Goal: Task Accomplishment & Management: Manage account settings

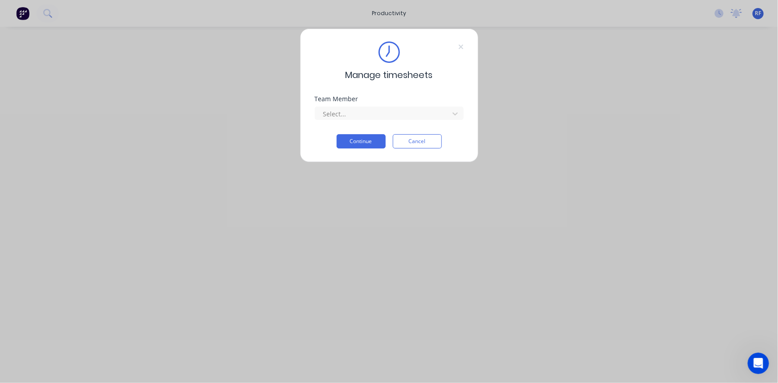
click at [575, 87] on div "Manage timesheets Team Member Select... Continue Cancel" at bounding box center [389, 191] width 778 height 383
click at [592, 64] on div "Manage timesheets Team Member Select... Continue Cancel" at bounding box center [389, 191] width 778 height 383
click at [411, 143] on button "Cancel" at bounding box center [417, 141] width 49 height 14
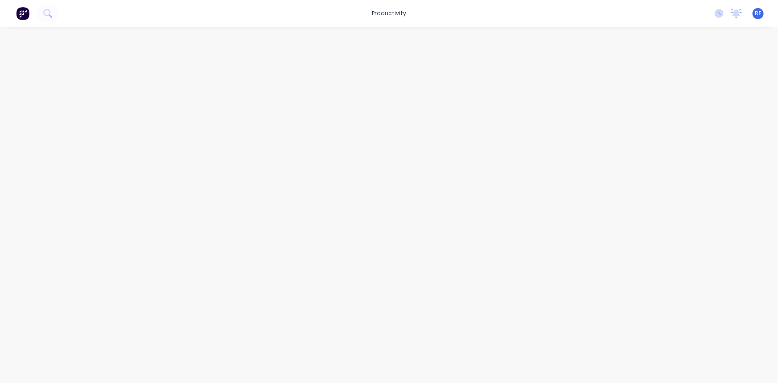
click at [759, 13] on span "RF" at bounding box center [758, 13] width 6 height 8
click at [683, 112] on div "Sign out" at bounding box center [682, 111] width 24 height 8
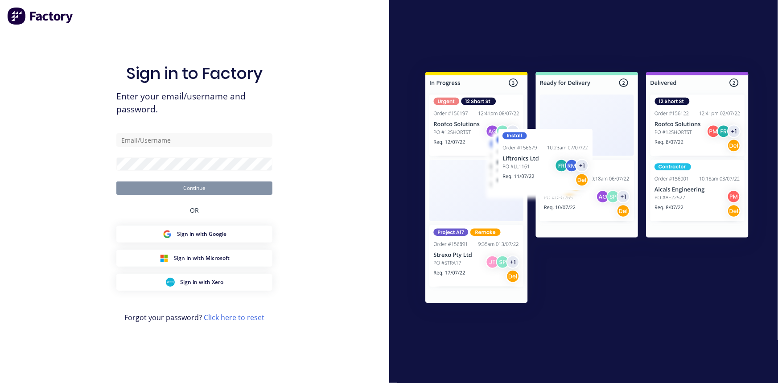
click at [160, 133] on div "Sign in to Factory Enter your email/username and password. Continue OR Sign in …" at bounding box center [194, 200] width 156 height 351
click at [155, 144] on input "text" at bounding box center [194, 139] width 156 height 13
type input "[PERSON_NAME][EMAIL_ADDRESS][DOMAIN_NAME]"
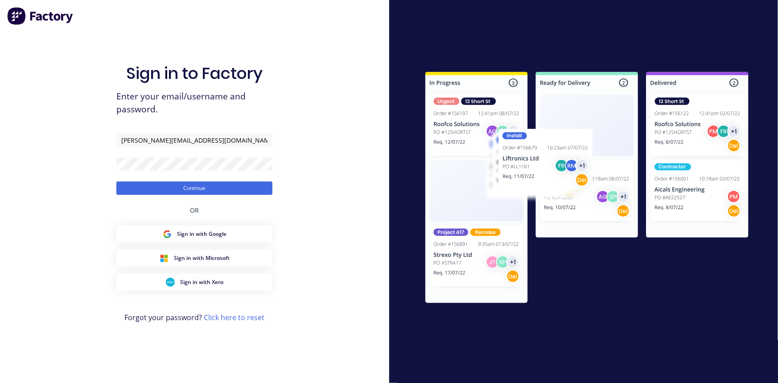
click at [134, 189] on button "Continue" at bounding box center [194, 188] width 156 height 13
